Goal: Find specific page/section: Find specific page/section

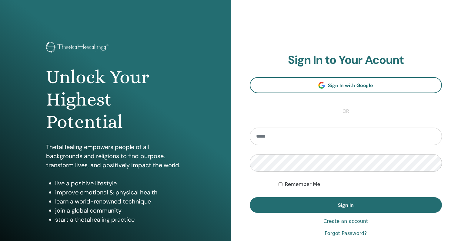
type input "**********"
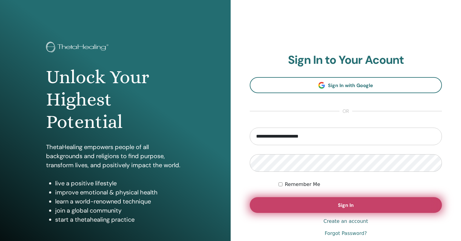
click at [351, 206] on span "Sign In" at bounding box center [346, 205] width 16 height 6
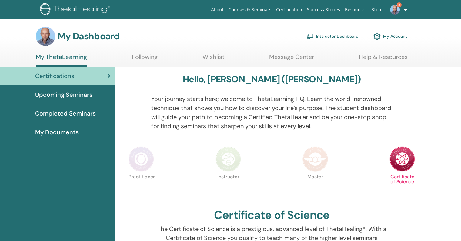
click at [337, 37] on link "Instructor Dashboard" at bounding box center [332, 36] width 52 height 13
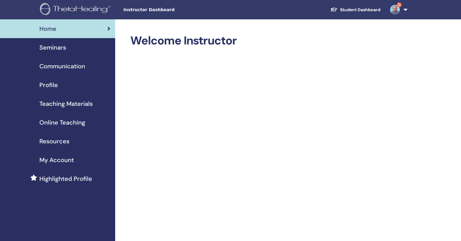
click at [56, 48] on span "Seminars" at bounding box center [52, 47] width 27 height 9
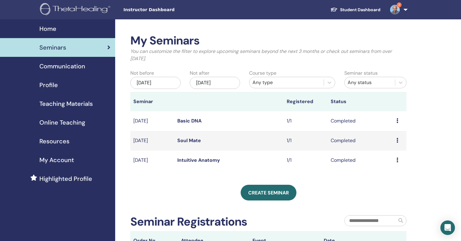
click at [396, 120] on icon at bounding box center [397, 120] width 2 height 5
click at [186, 123] on link "Basic DNA" at bounding box center [189, 121] width 24 height 6
click at [193, 121] on link "Basic DNA" at bounding box center [189, 121] width 24 height 6
